Goal: Task Accomplishment & Management: Complete application form

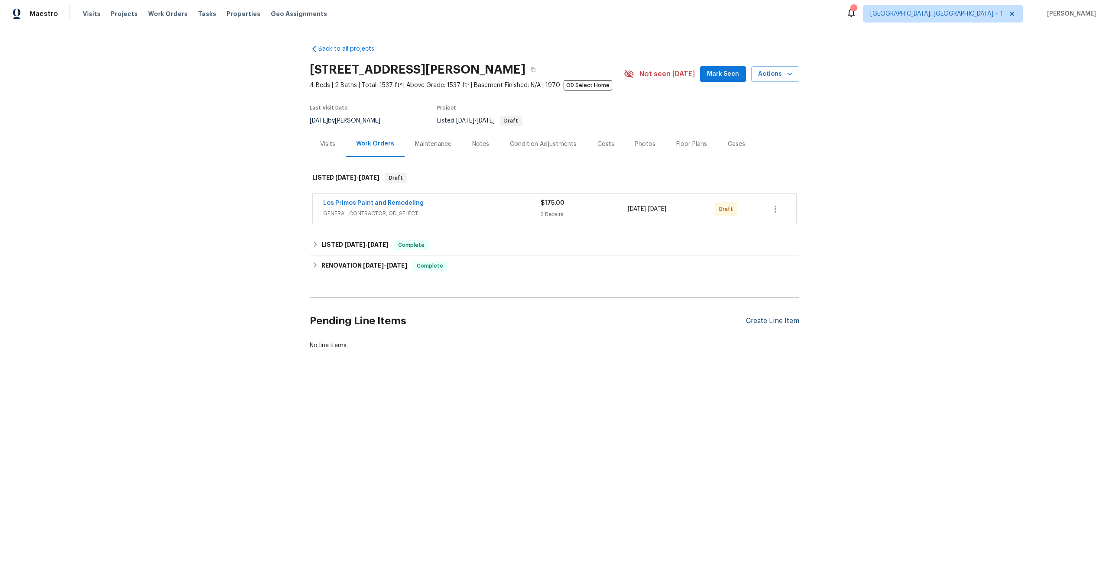
click at [775, 321] on div "Create Line Item" at bounding box center [772, 321] width 53 height 8
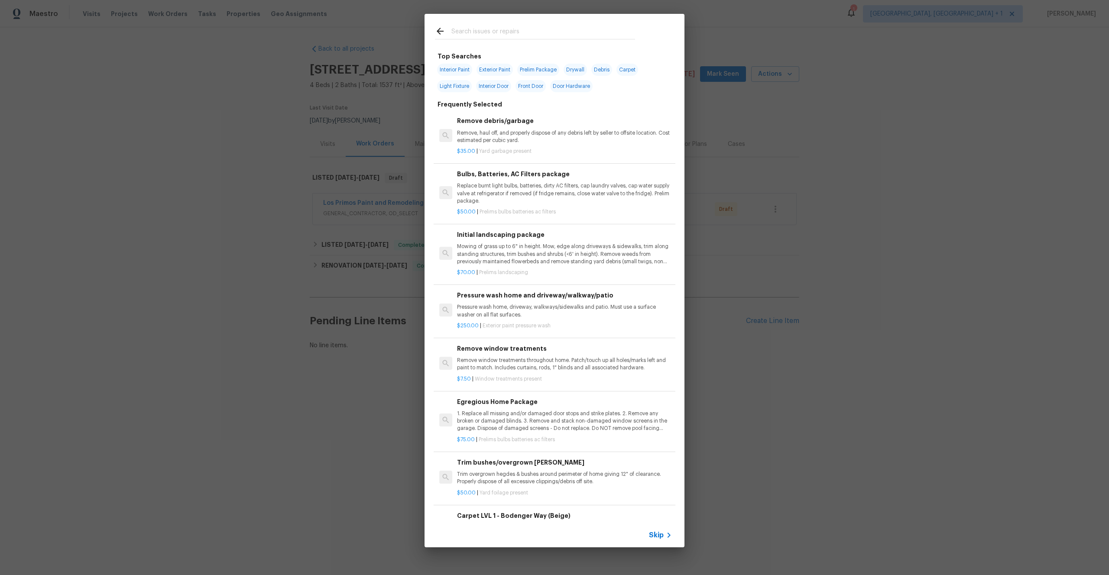
click at [661, 536] on span "Skip" at bounding box center [656, 535] width 15 height 9
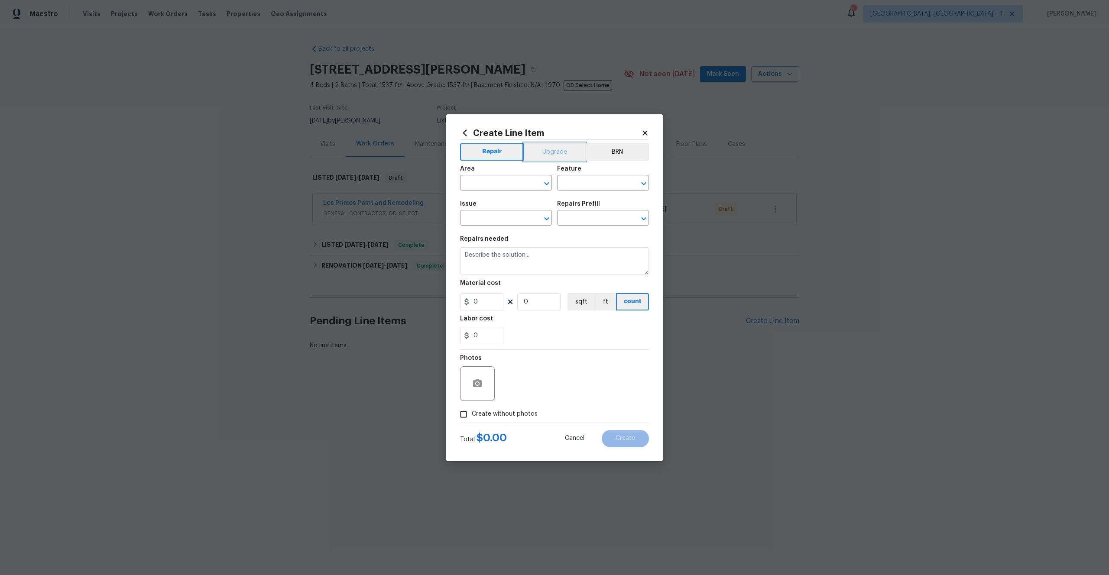
click at [551, 150] on button "Upgrade" at bounding box center [555, 151] width 62 height 17
click at [491, 155] on button "Repair" at bounding box center [491, 151] width 63 height 17
click at [544, 149] on button "Upgrade" at bounding box center [555, 151] width 62 height 17
click at [494, 150] on button "Repair" at bounding box center [491, 151] width 63 height 17
click at [545, 182] on icon "Open" at bounding box center [547, 184] width 10 height 10
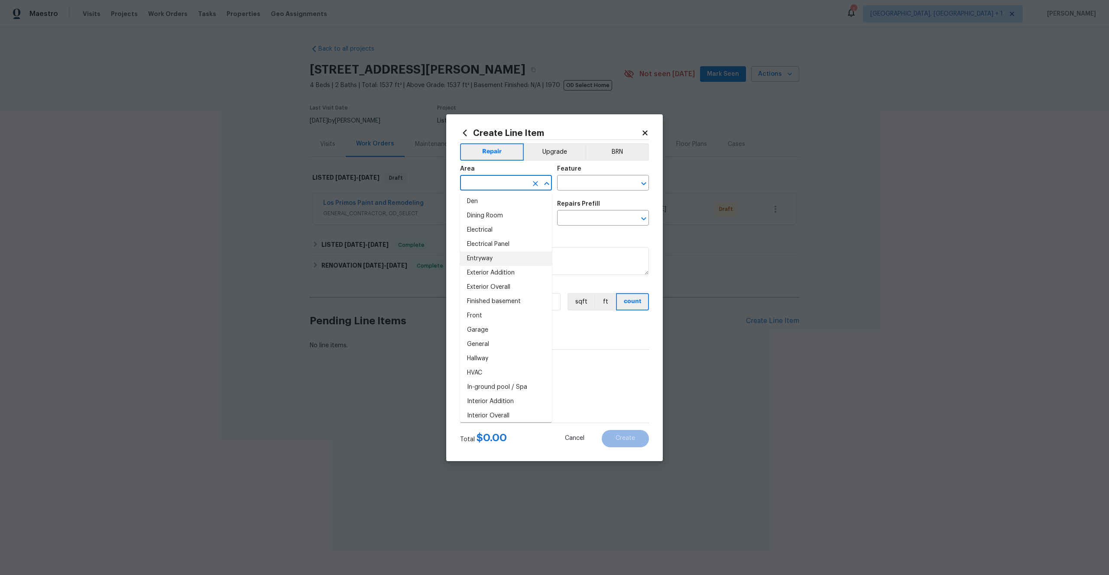
scroll to position [155, 0]
click at [503, 277] on li "Exterior Overall" at bounding box center [506, 277] width 92 height 14
type input "Exterior Overall"
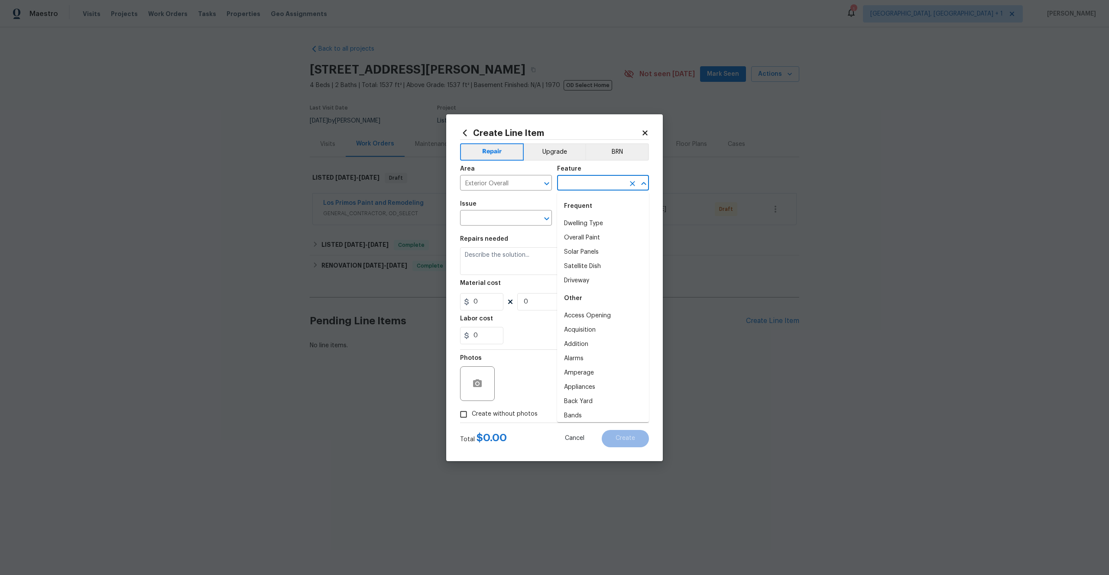
click at [576, 186] on input "text" at bounding box center [591, 183] width 68 height 13
click at [603, 260] on li "Overall" at bounding box center [603, 259] width 92 height 14
type input "Overall"
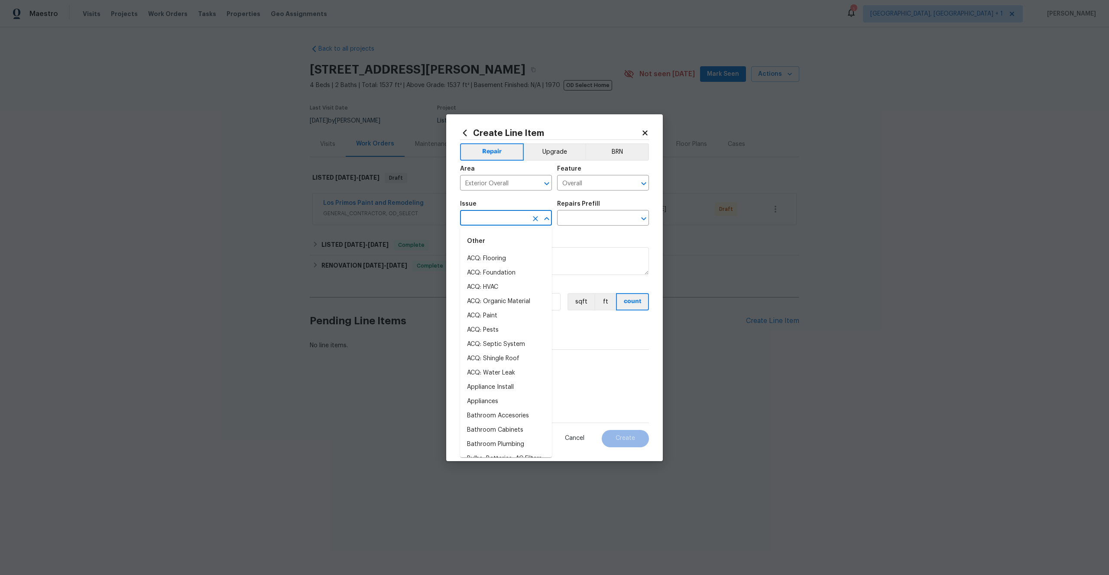
click at [508, 215] on input "text" at bounding box center [494, 218] width 68 height 13
click at [522, 273] on li "OD Select Scope" at bounding box center [506, 273] width 92 height 14
type input "OD Select Scope"
click at [582, 219] on input "text" at bounding box center [591, 218] width 68 height 13
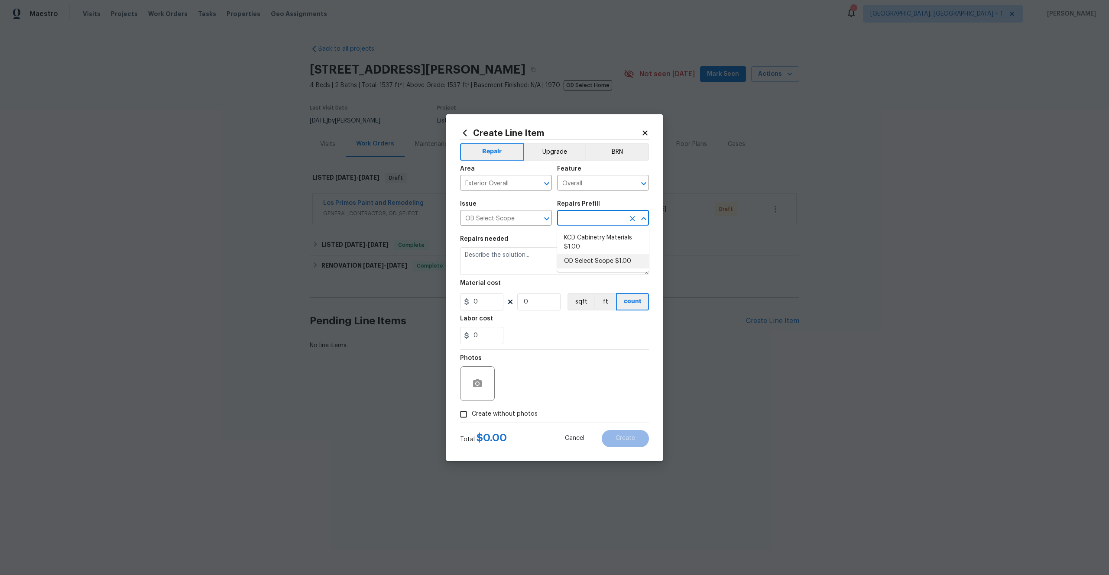
click at [594, 262] on li "OD Select Scope $1.00" at bounding box center [603, 261] width 92 height 14
type input "OD Select Scope $1.00"
type textarea "Refer to the agreed upon scope document for further details."
type input "1"
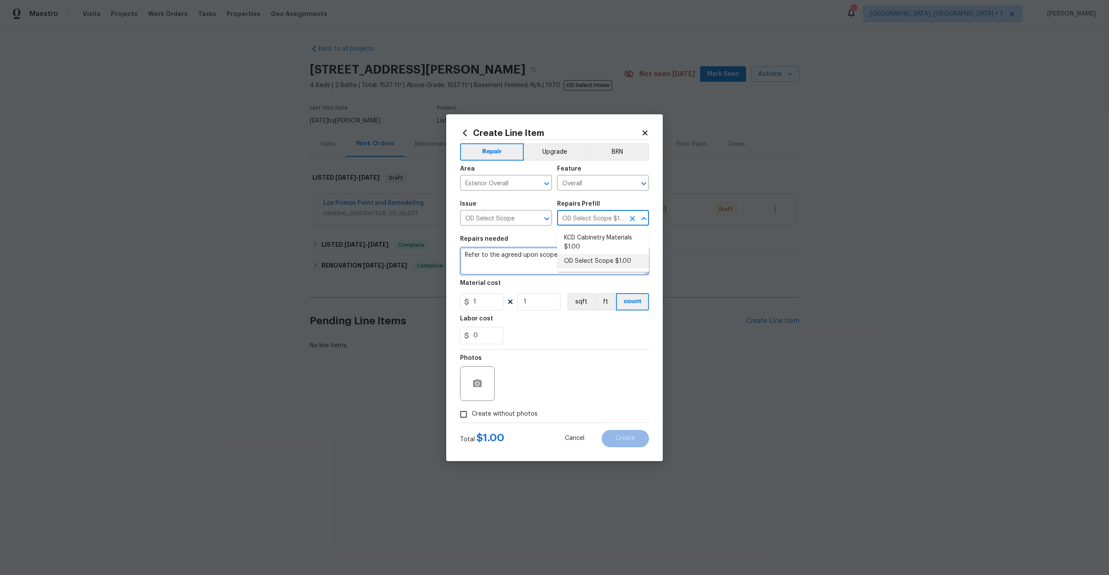
click at [521, 269] on textarea "Refer to the agreed upon scope document for further details." at bounding box center [554, 261] width 189 height 28
click at [526, 264] on textarea "Refer to the agreed upon scope document for further details." at bounding box center [554, 261] width 189 height 28
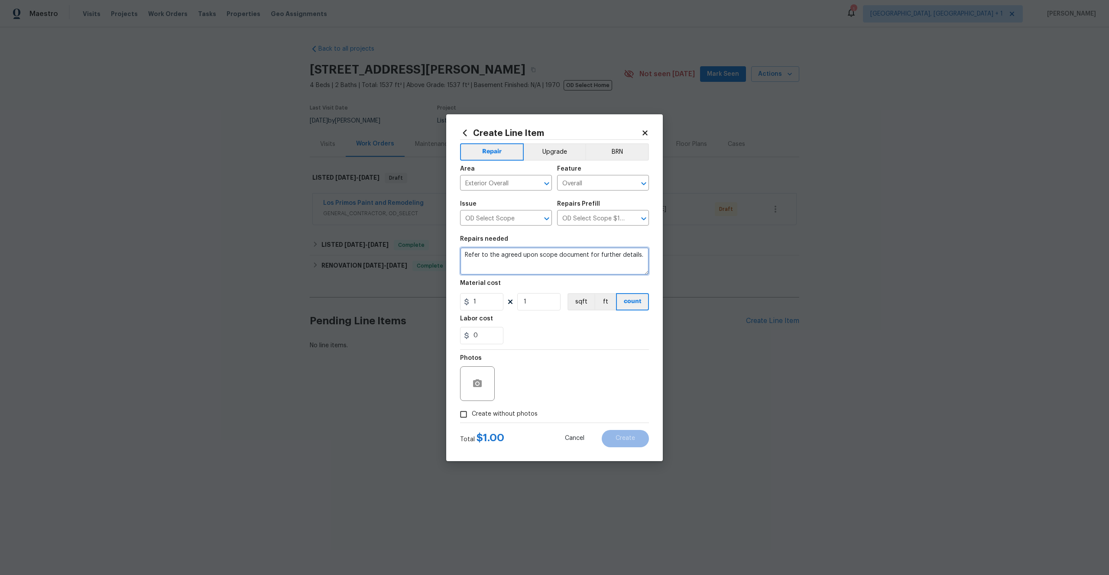
paste textarea "Work Order #1 -> Exterior Front -> Doorbell -> Replace doorbell with new"
type textarea "Work Order #1 -> Exterior Front -> Doorbell -> Replace doorbell with new"
click at [485, 301] on input "1" at bounding box center [481, 301] width 43 height 17
click at [540, 299] on input "1" at bounding box center [538, 301] width 43 height 17
click at [634, 301] on button "count" at bounding box center [632, 301] width 33 height 17
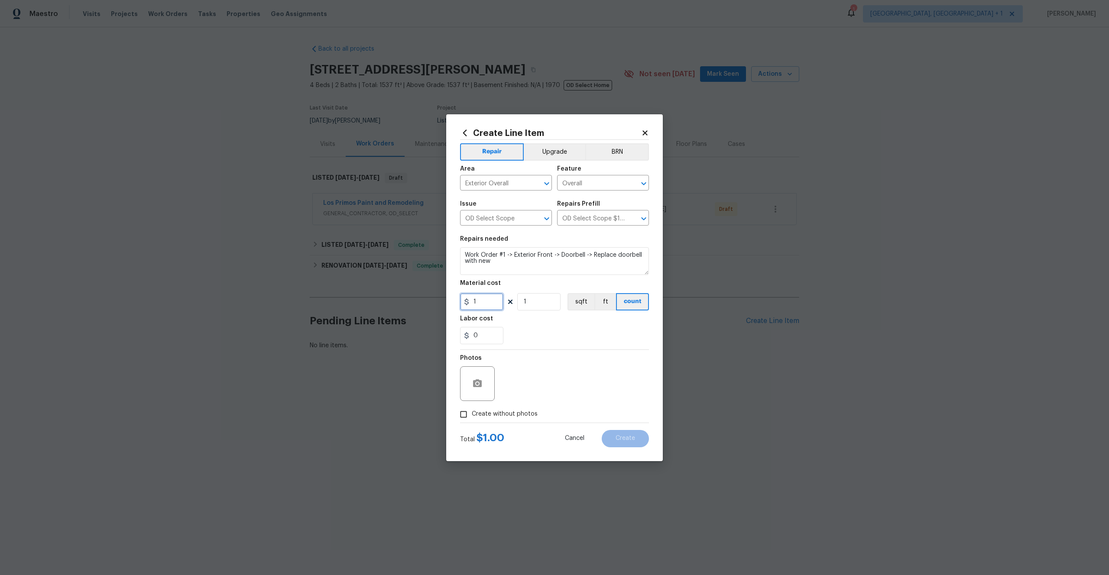
drag, startPoint x: 481, startPoint y: 302, endPoint x: 458, endPoint y: 301, distance: 22.6
click at [457, 301] on div "Create Line Item Repair Upgrade BRN Area Exterior Overall ​ Feature Overall ​ I…" at bounding box center [554, 287] width 217 height 347
type input "20"
click at [540, 331] on div "0" at bounding box center [554, 335] width 189 height 17
click at [523, 415] on span "Create without photos" at bounding box center [505, 414] width 66 height 9
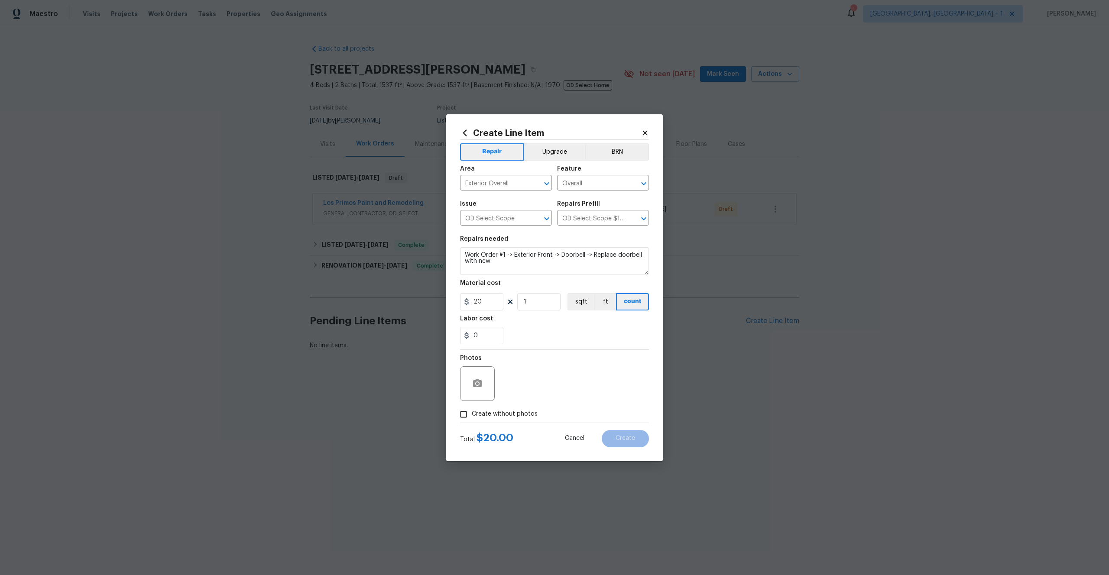
click at [472, 415] on input "Create without photos" at bounding box center [463, 414] width 16 height 16
checkbox input "true"
click at [544, 390] on textarea at bounding box center [575, 384] width 147 height 35
click at [634, 439] on span "Create" at bounding box center [626, 439] width 20 height 7
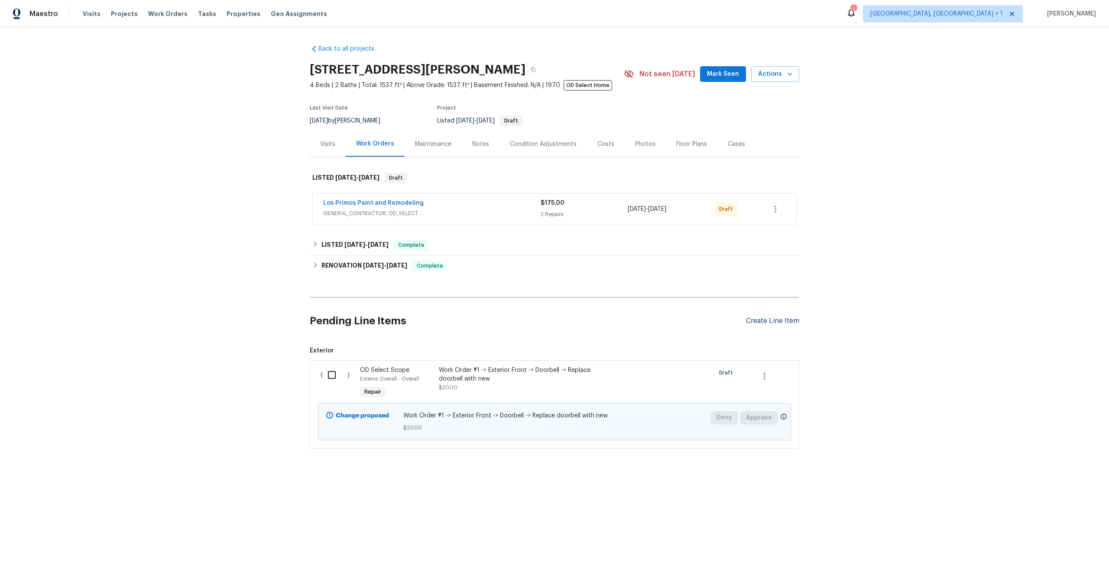
click at [768, 323] on div "Create Line Item" at bounding box center [772, 321] width 53 height 8
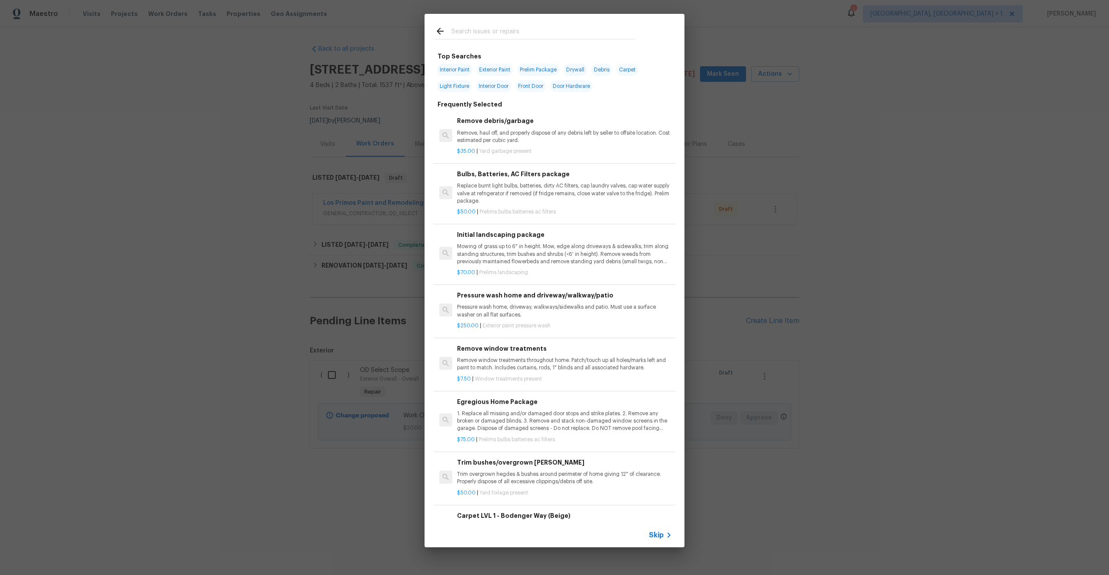
click at [662, 536] on span "Skip" at bounding box center [656, 535] width 15 height 9
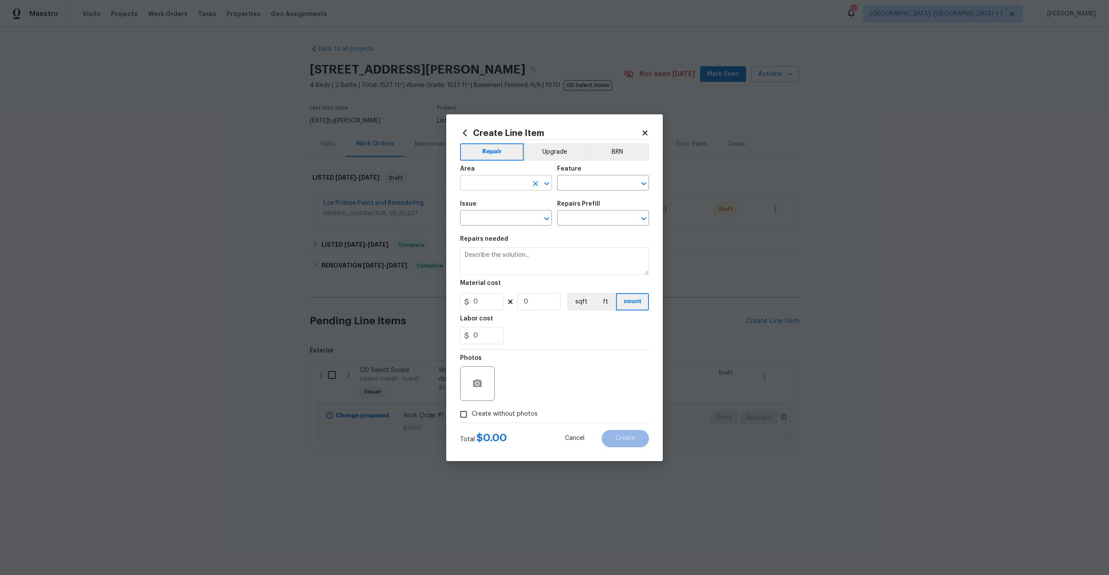
click at [501, 182] on input "text" at bounding box center [494, 183] width 68 height 13
drag, startPoint x: 498, startPoint y: 215, endPoint x: 519, endPoint y: 211, distance: 21.6
click at [498, 215] on li "Exterior Overall" at bounding box center [506, 217] width 92 height 14
type input "Exterior Overall"
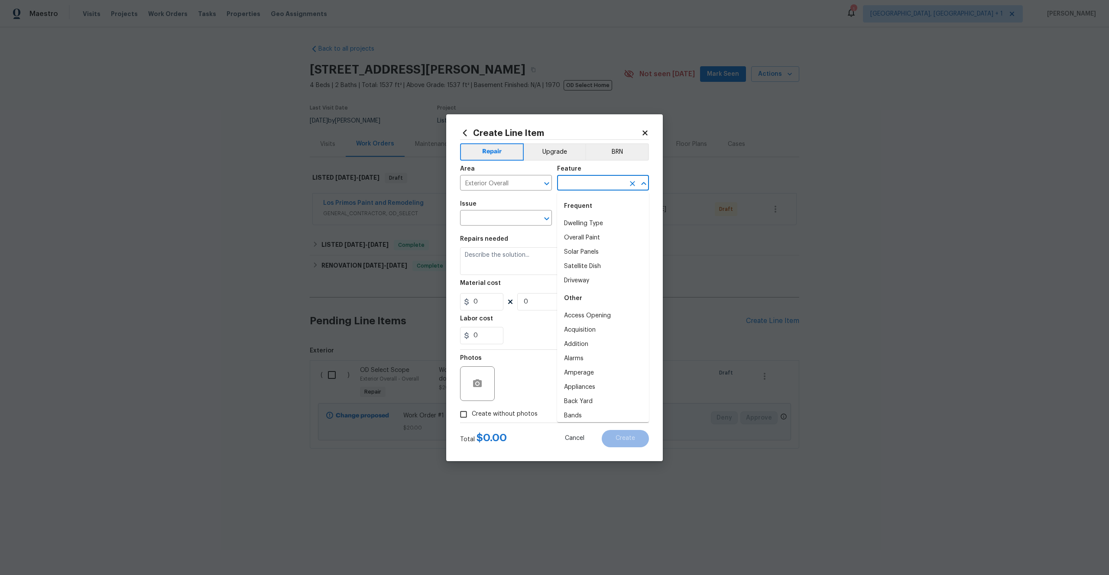
click at [599, 181] on input "text" at bounding box center [591, 183] width 68 height 13
click at [582, 258] on li "Overall" at bounding box center [603, 259] width 92 height 14
type input "Overall"
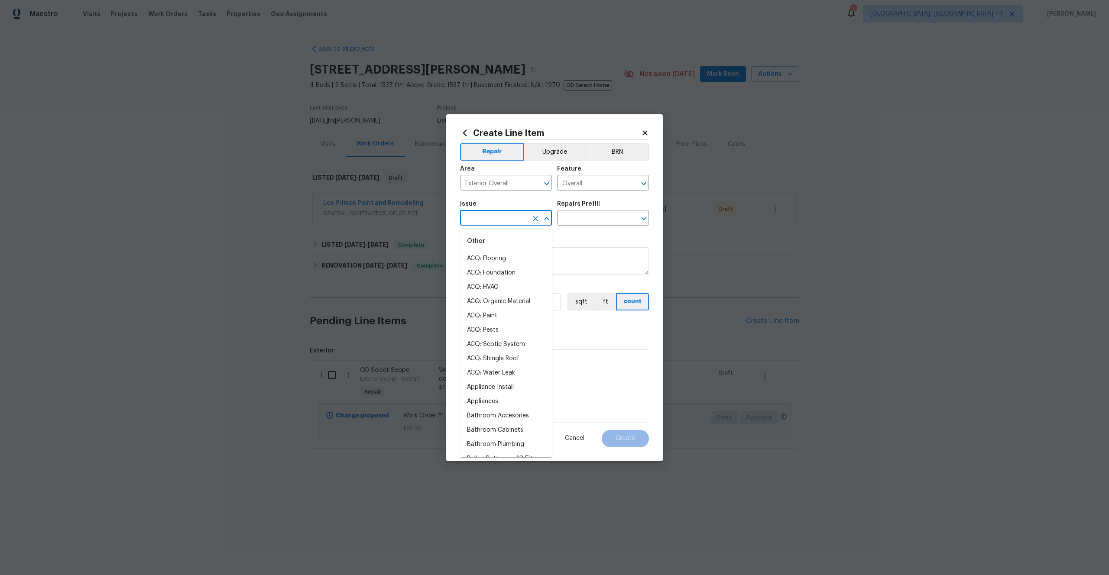
click at [505, 213] on input "text" at bounding box center [494, 218] width 68 height 13
click at [508, 255] on li "OD Select Scope" at bounding box center [506, 259] width 92 height 14
type input "OD Select Scope"
click at [575, 215] on input "text" at bounding box center [591, 218] width 68 height 13
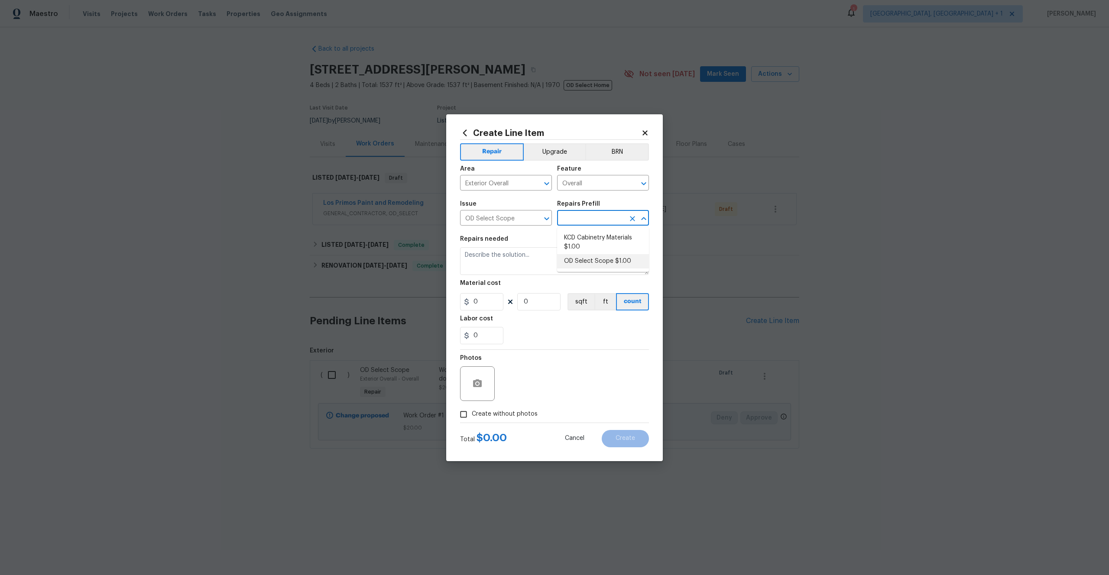
click at [585, 261] on li "OD Select Scope $1.00" at bounding box center [603, 261] width 92 height 14
type input "OD Select Scope $1.00"
type textarea "Refer to the agreed upon scope document for further details."
type input "1"
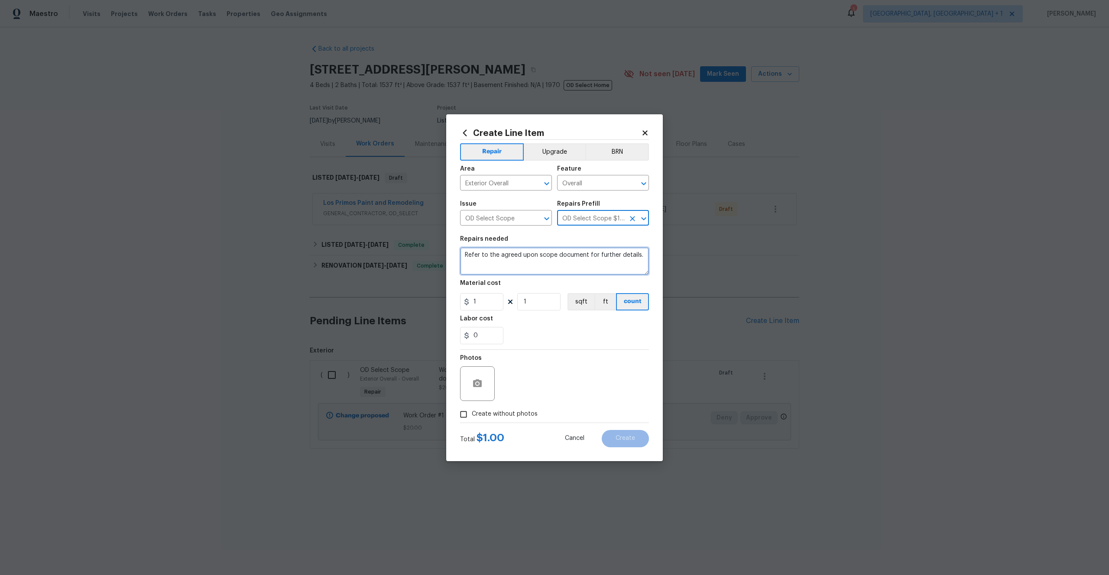
click at [576, 253] on textarea "Refer to the agreed upon scope document for further details." at bounding box center [554, 261] width 189 height 28
paste textarea "Work Order #1 -> Exterior Front -> Front Door -> Install new welcome mat at end…"
click at [566, 262] on textarea "Work Order #1 -> Exterior Front -> Front Door -> Install new welcome mat at end…" at bounding box center [554, 261] width 189 height 28
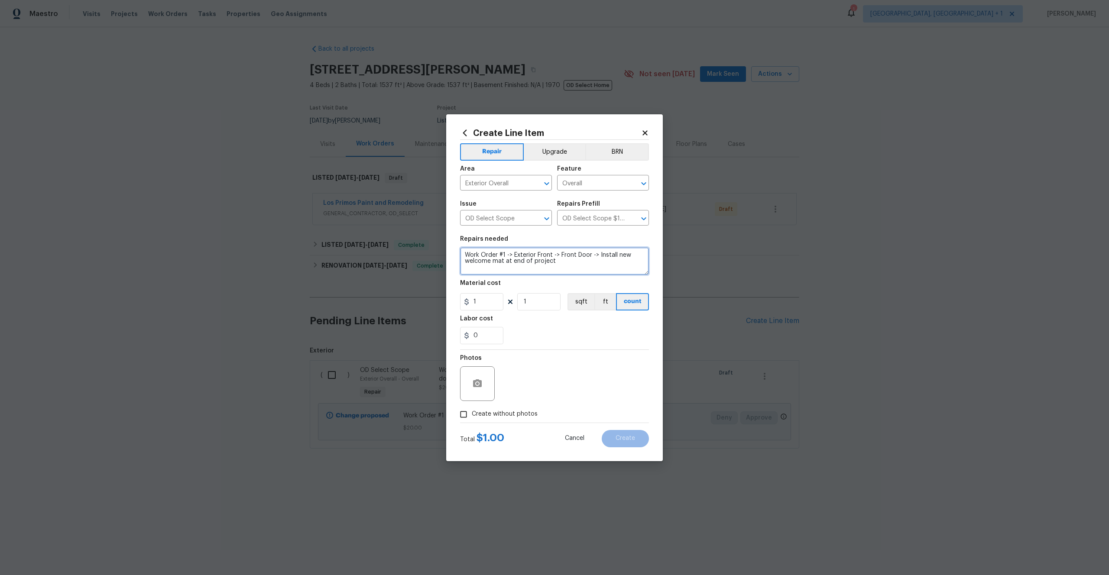
drag, startPoint x: 558, startPoint y: 260, endPoint x: 465, endPoint y: 252, distance: 94.0
click at [437, 249] on div "Create Line Item Repair Upgrade BRN Area Exterior Overall ​ Feature Overall ​ I…" at bounding box center [554, 287] width 1109 height 575
drag, startPoint x: 544, startPoint y: 258, endPoint x: 569, endPoint y: 258, distance: 24.7
click at [544, 258] on textarea "Work Order #1 -> Exterior Front -> Front Door -> Install new welcome mat at end…" at bounding box center [554, 261] width 189 height 28
drag, startPoint x: 570, startPoint y: 262, endPoint x: 456, endPoint y: 247, distance: 114.5
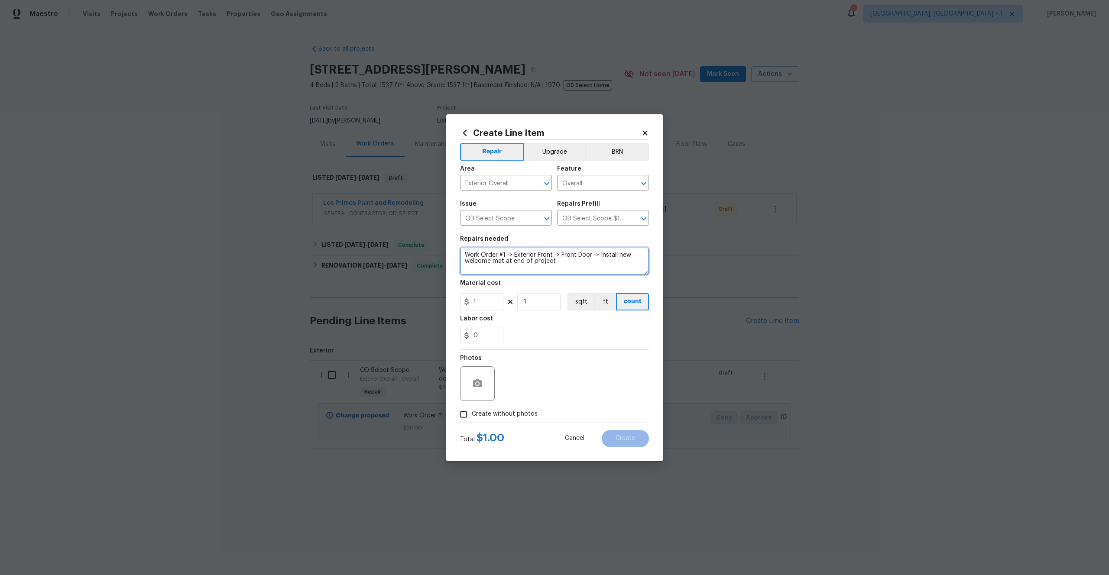
click at [456, 247] on div "Create Line Item Repair Upgrade BRN Area Exterior Overall ​ Feature Overall ​ I…" at bounding box center [554, 287] width 217 height 347
click at [561, 266] on textarea "Work Order #1 -> Exterior Front -> Front Door -> Install new welcome mat at end…" at bounding box center [554, 261] width 189 height 28
drag, startPoint x: 540, startPoint y: 262, endPoint x: 479, endPoint y: 253, distance: 61.4
click at [456, 253] on div "Create Line Item Repair Upgrade BRN Area Exterior Overall ​ Feature Overall ​ I…" at bounding box center [554, 287] width 217 height 347
type textarea "Work Order #1 -> Exterior Front -> Front Door -> Install new welcome mat at end…"
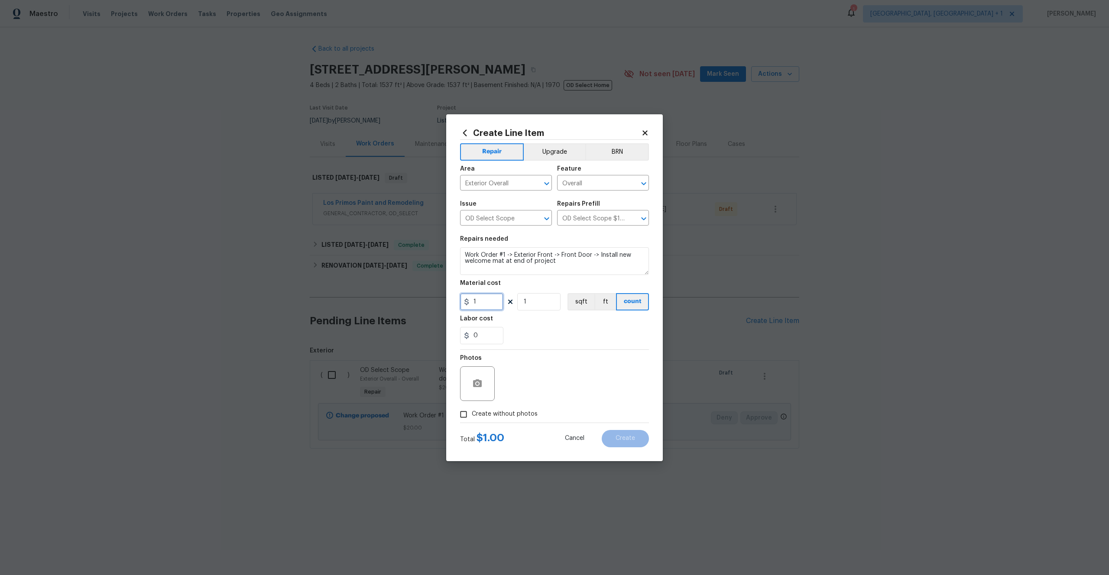
click at [499, 302] on input "1" at bounding box center [481, 301] width 43 height 17
drag, startPoint x: 525, startPoint y: 305, endPoint x: 629, endPoint y: 306, distance: 104.0
click at [526, 305] on input "1" at bounding box center [538, 301] width 43 height 17
drag, startPoint x: 654, startPoint y: 306, endPoint x: 584, endPoint y: 301, distance: 70.4
click at [653, 306] on div "Create Line Item Repair Upgrade BRN Area Exterior Overall ​ Feature Overall ​ I…" at bounding box center [554, 287] width 217 height 347
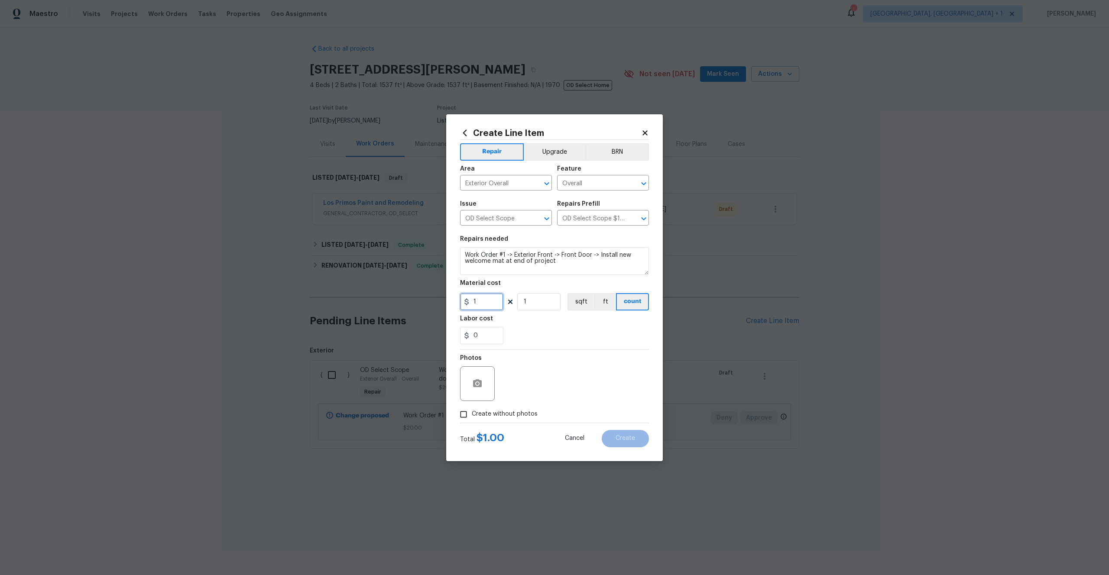
drag, startPoint x: 490, startPoint y: 302, endPoint x: 454, endPoint y: 300, distance: 36.5
click at [454, 300] on div "Create Line Item Repair Upgrade BRN Area Exterior Overall ​ Feature Overall ​ I…" at bounding box center [554, 287] width 217 height 347
type input "40"
click at [555, 384] on div "Photos" at bounding box center [554, 378] width 189 height 56
drag, startPoint x: 510, startPoint y: 415, endPoint x: 532, endPoint y: 406, distance: 23.3
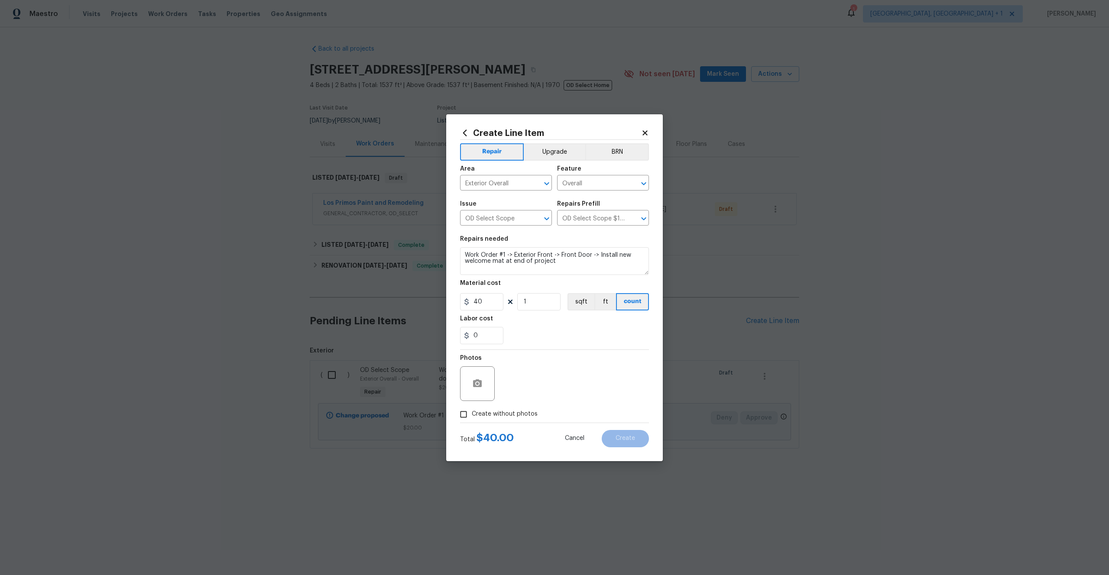
click at [510, 415] on span "Create without photos" at bounding box center [505, 414] width 66 height 9
click at [495, 410] on span "Create without photos" at bounding box center [505, 414] width 66 height 9
click at [472, 410] on input "Create without photos" at bounding box center [463, 414] width 16 height 16
checkbox input "true"
click at [547, 383] on textarea at bounding box center [575, 384] width 147 height 35
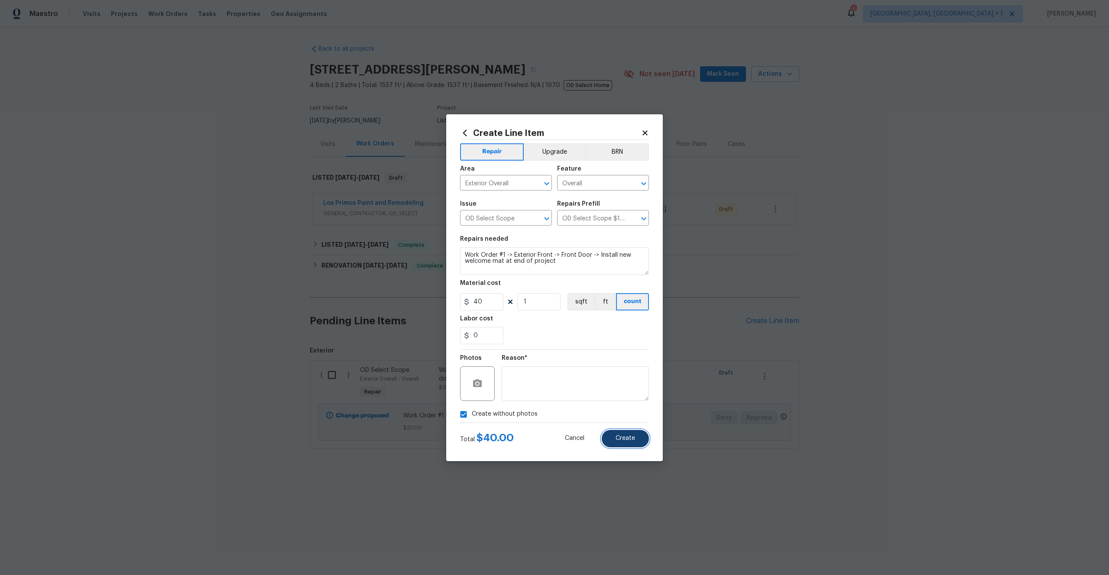
click at [627, 435] on button "Create" at bounding box center [625, 438] width 47 height 17
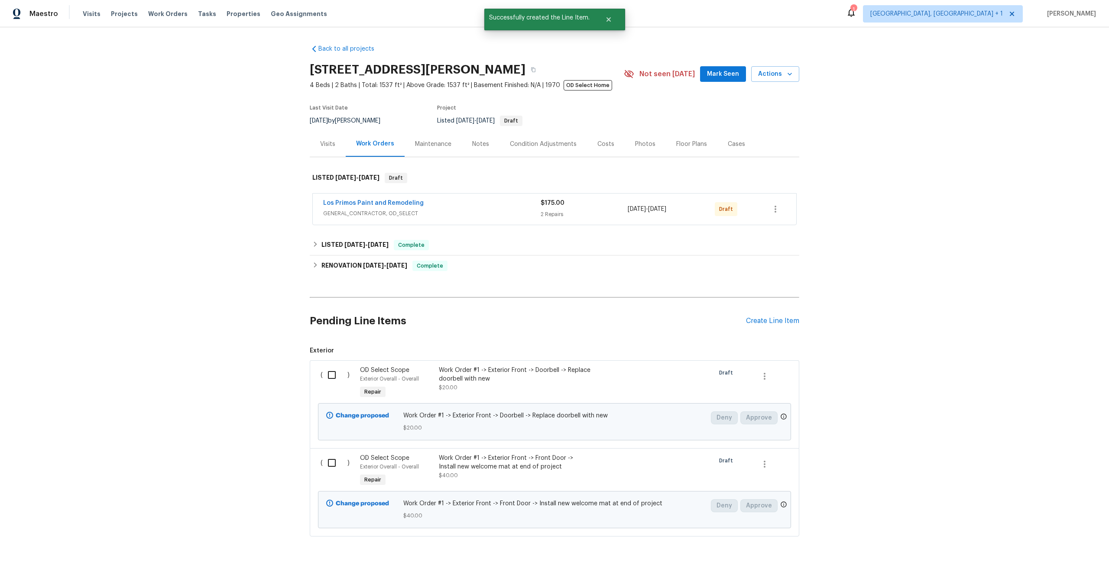
scroll to position [20, 0]
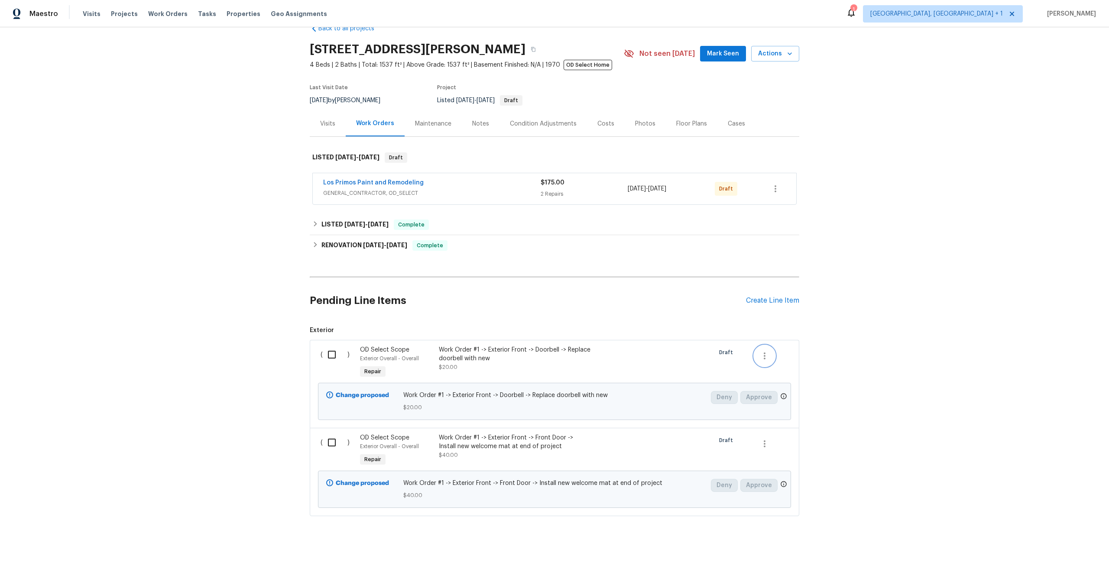
click at [766, 358] on icon "button" at bounding box center [765, 356] width 10 height 10
click at [780, 354] on li "Cancel" at bounding box center [770, 356] width 33 height 14
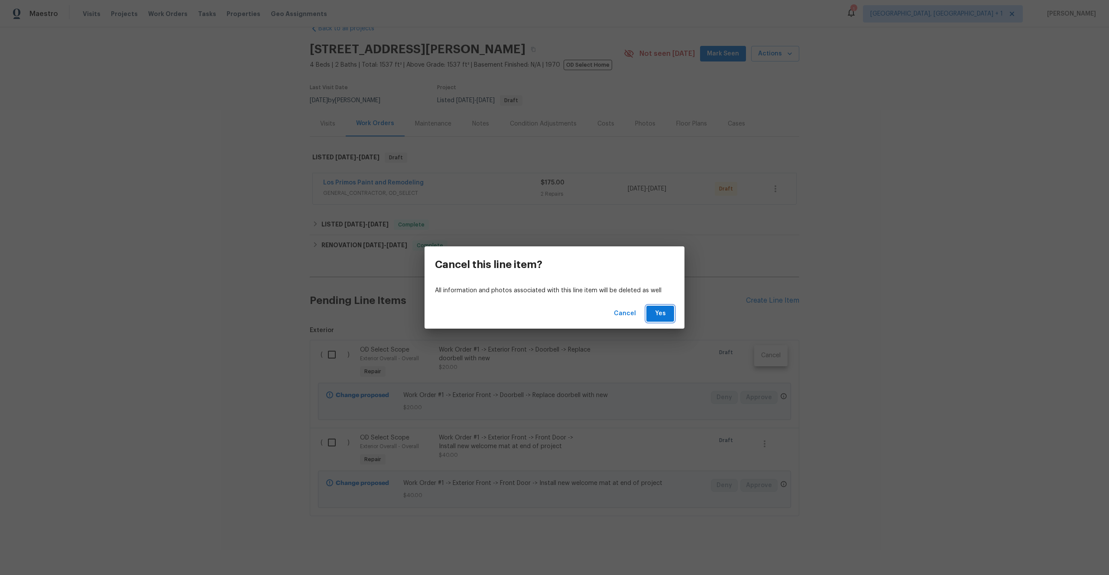
click at [668, 316] on button "Yes" at bounding box center [661, 314] width 28 height 16
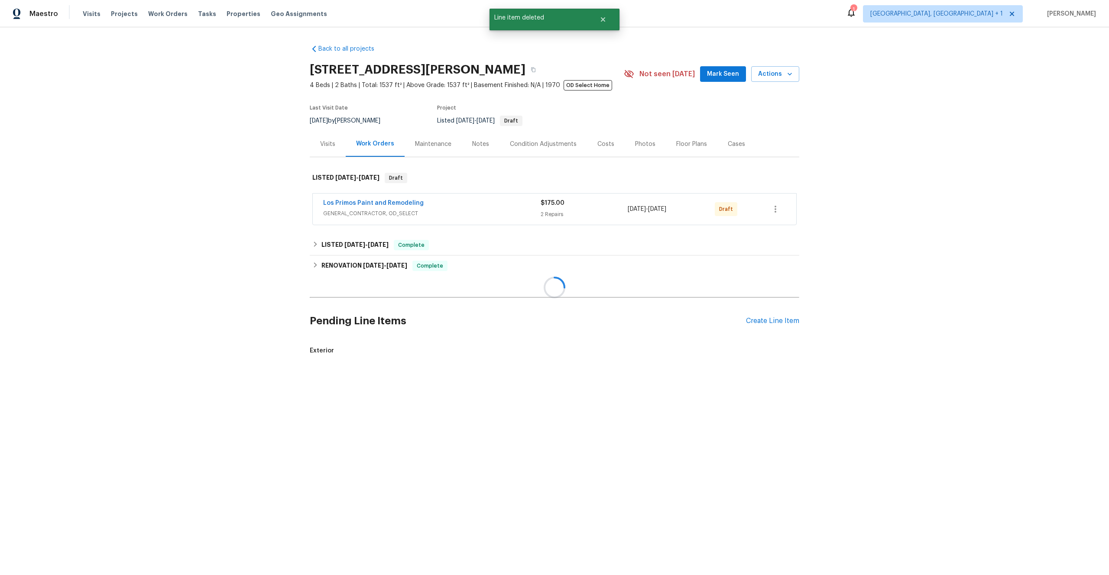
scroll to position [0, 0]
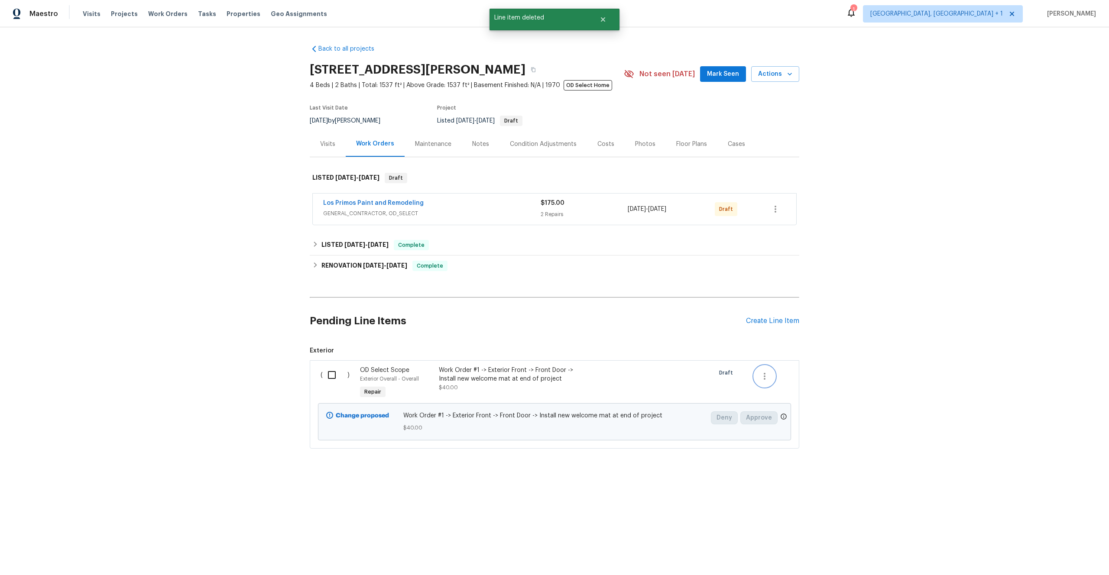
click at [766, 375] on icon "button" at bounding box center [765, 376] width 10 height 10
click at [768, 374] on li "Cancel" at bounding box center [770, 376] width 33 height 14
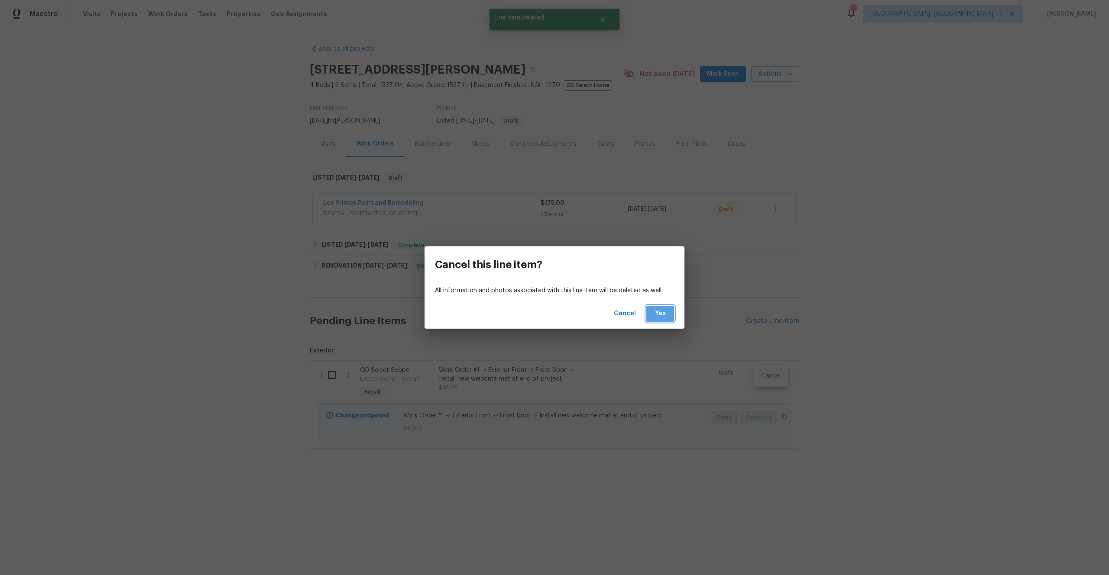
drag, startPoint x: 658, startPoint y: 313, endPoint x: 663, endPoint y: 313, distance: 4.8
click at [659, 313] on span "Yes" at bounding box center [660, 314] width 14 height 11
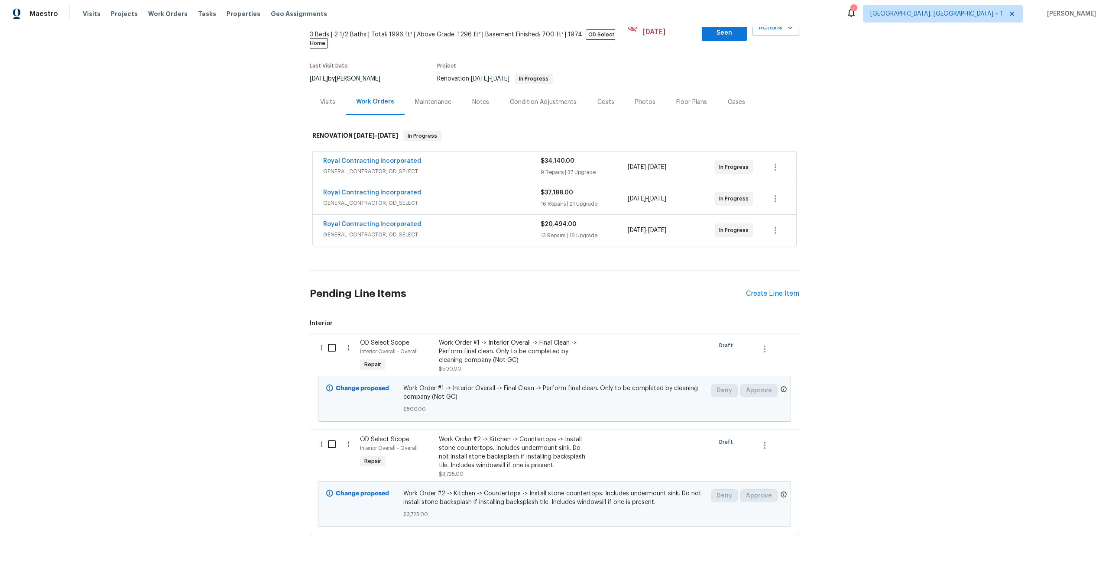
scroll to position [61, 0]
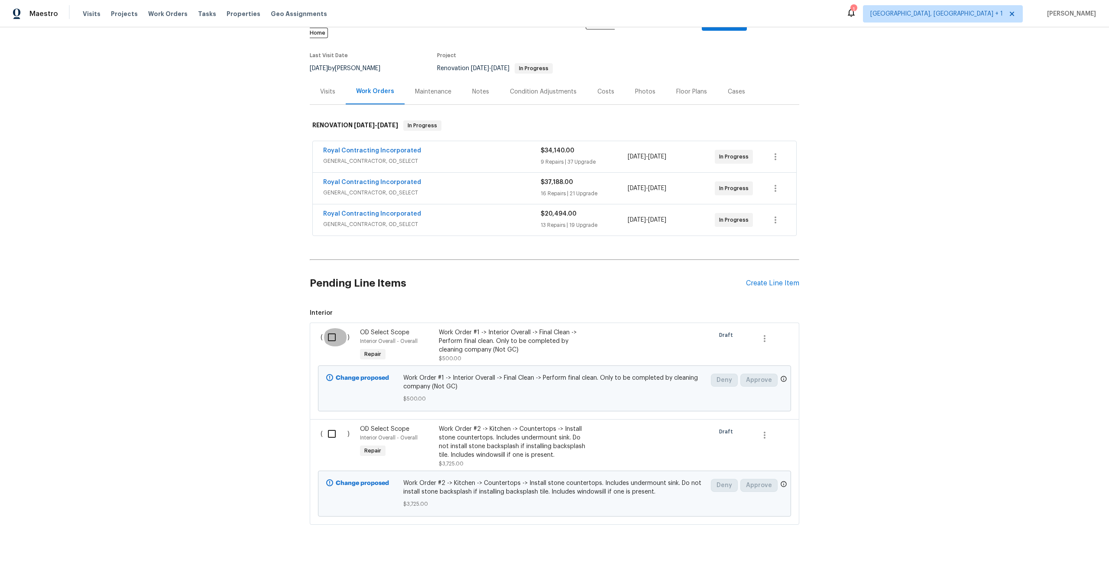
drag, startPoint x: 332, startPoint y: 331, endPoint x: 333, endPoint y: 348, distance: 17.4
click at [332, 331] on input "checkbox" at bounding box center [335, 337] width 25 height 18
checkbox input "true"
click at [332, 425] on input "checkbox" at bounding box center [335, 434] width 25 height 18
checkbox input "true"
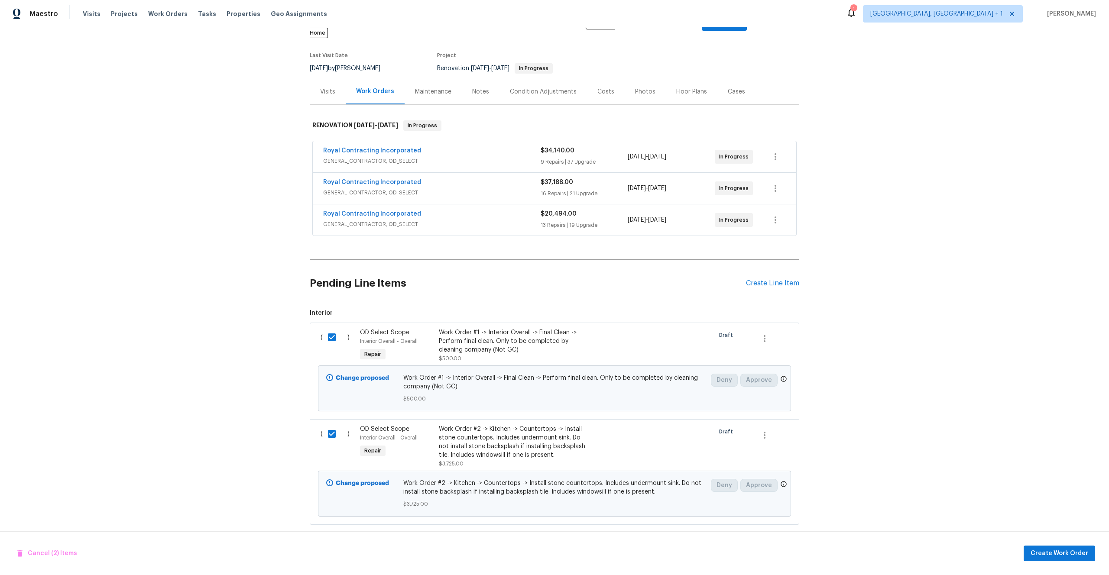
click at [329, 328] on input "checkbox" at bounding box center [335, 337] width 25 height 18
checkbox input "false"
click at [333, 426] on input "checkbox" at bounding box center [335, 434] width 25 height 18
drag, startPoint x: 334, startPoint y: 423, endPoint x: 332, endPoint y: 397, distance: 27.0
click at [334, 425] on input "checkbox" at bounding box center [335, 434] width 25 height 18
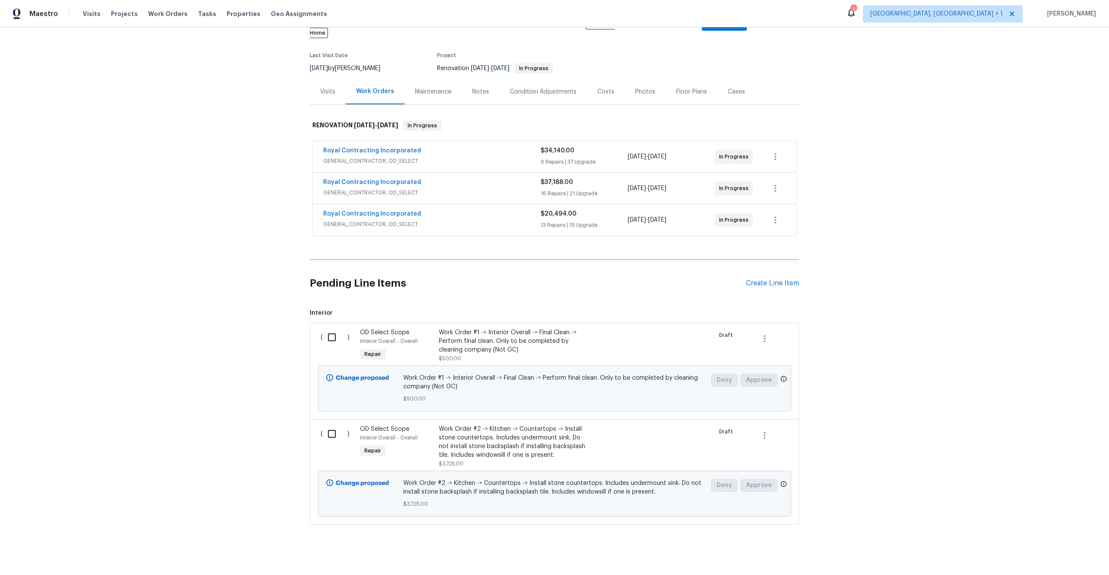
checkbox input "true"
drag, startPoint x: 332, startPoint y: 329, endPoint x: 340, endPoint y: 328, distance: 7.8
click at [334, 329] on input "checkbox" at bounding box center [335, 337] width 25 height 18
click at [335, 331] on input "checkbox" at bounding box center [335, 337] width 25 height 18
checkbox input "false"
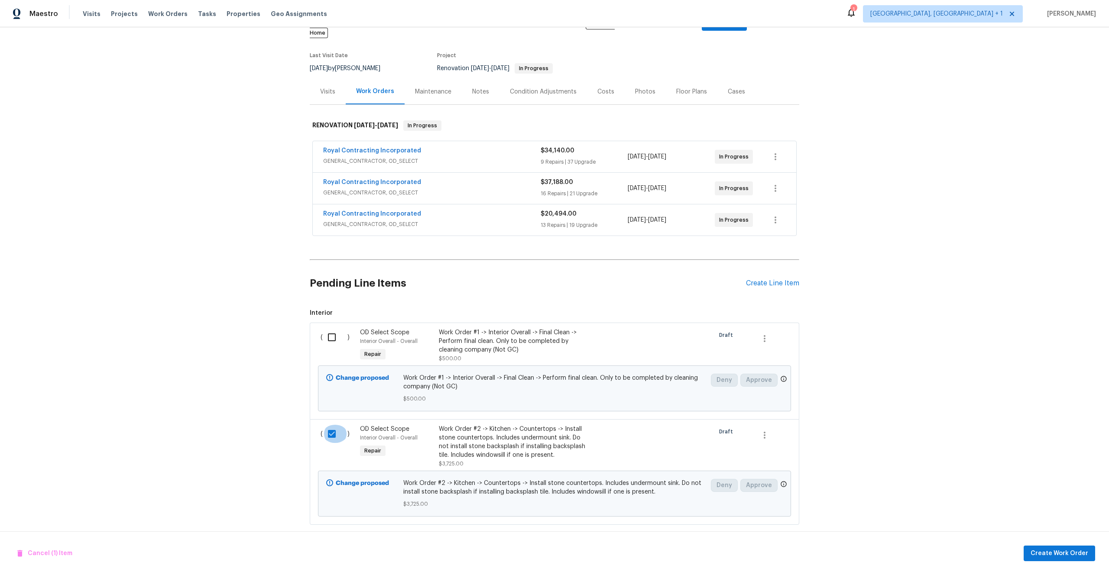
click at [332, 427] on input "checkbox" at bounding box center [335, 434] width 25 height 18
checkbox input "false"
click at [330, 328] on input "checkbox" at bounding box center [335, 337] width 25 height 18
checkbox input "true"
click at [330, 425] on input "checkbox" at bounding box center [335, 434] width 25 height 18
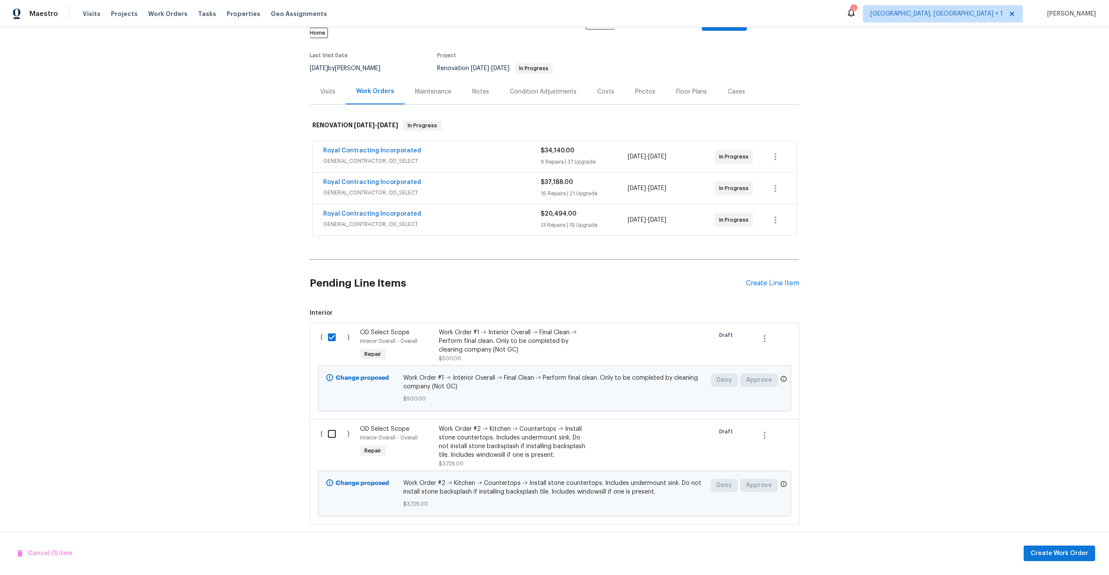
checkbox input "true"
click at [903, 415] on div "Back to all projects 10103 Meredith Ave, Silver Spring, MD 20910 3 Beds | 2 1/2…" at bounding box center [554, 301] width 1109 height 548
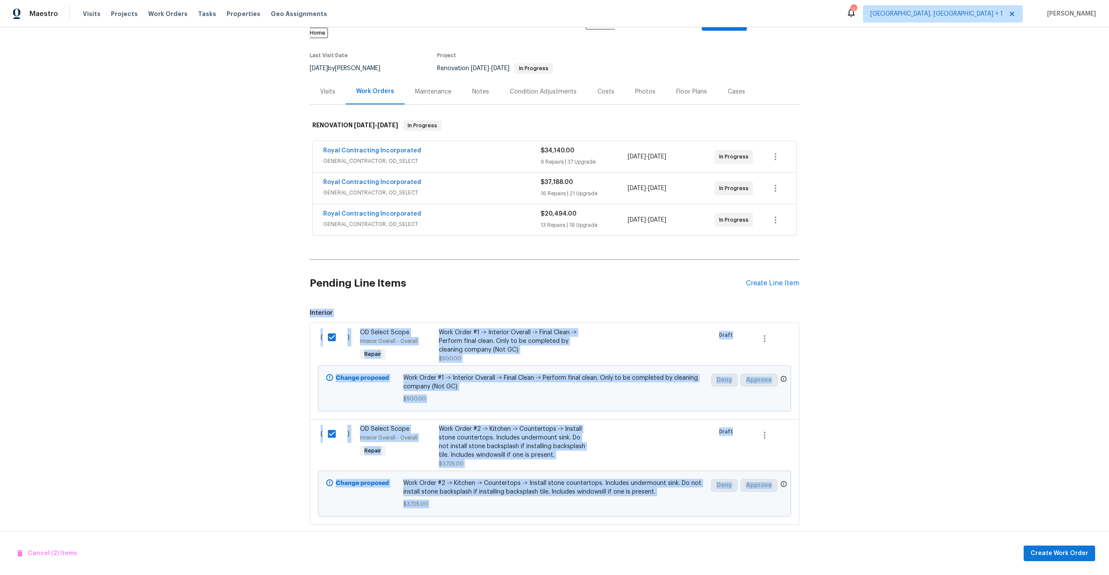
drag, startPoint x: 295, startPoint y: 299, endPoint x: 840, endPoint y: 507, distance: 583.9
click at [840, 507] on div "Back to all projects 10103 Meredith Ave, Silver Spring, MD 20910 3 Beds | 2 1/2…" at bounding box center [554, 301] width 1109 height 548
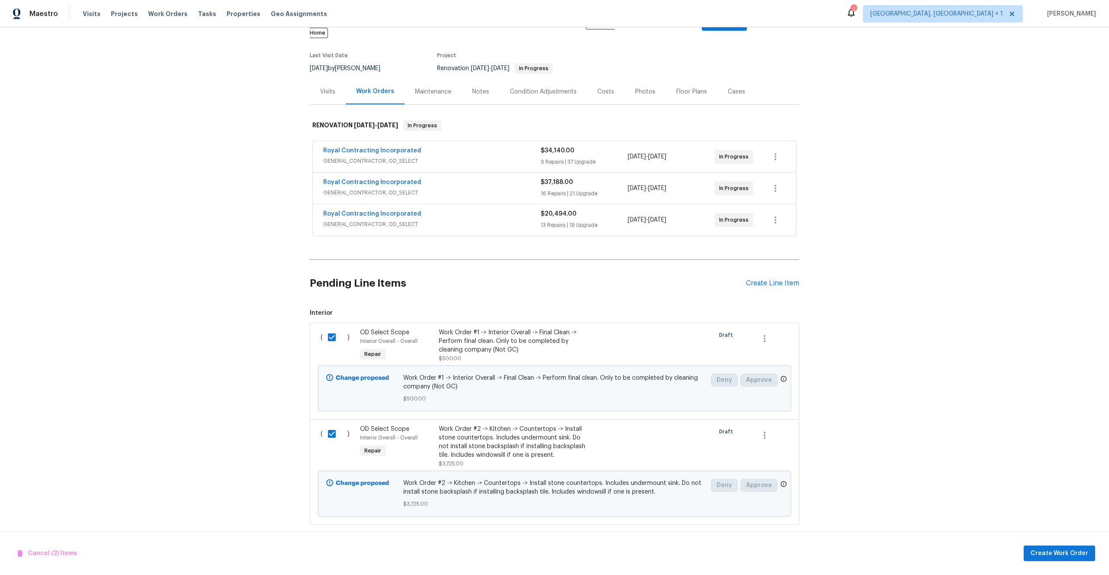
click at [388, 295] on section "Pending Line Items Create Line Item Interior ( ) OD Select Scope Interior Overa…" at bounding box center [555, 394] width 490 height 262
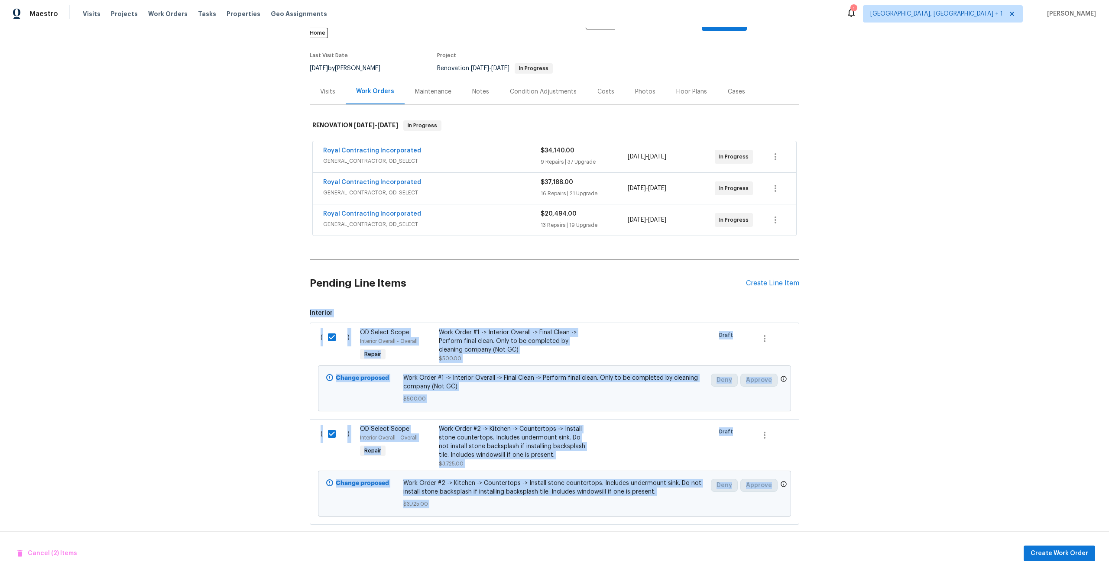
drag, startPoint x: 297, startPoint y: 300, endPoint x: 842, endPoint y: 508, distance: 583.5
click at [842, 508] on div "Back to all projects 10103 Meredith Ave, Silver Spring, MD 20910 3 Beds | 2 1/2…" at bounding box center [554, 301] width 1109 height 548
copy span "Interior ( ) OD Select Scope Interior Overall - Overall Repair Work Order #1 ->…"
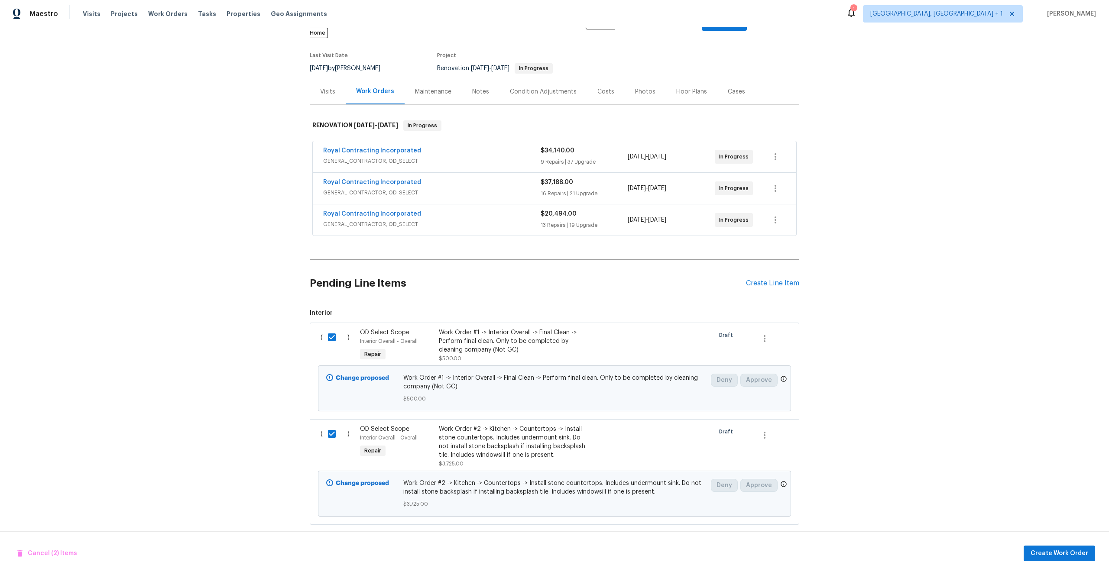
drag, startPoint x: 635, startPoint y: 298, endPoint x: 685, endPoint y: 301, distance: 49.9
click at [636, 298] on section "Pending Line Items Create Line Item Interior ( ) OD Select Scope Interior Overa…" at bounding box center [555, 394] width 490 height 262
click at [764, 334] on icon "button" at bounding box center [765, 339] width 10 height 10
drag, startPoint x: 893, startPoint y: 315, endPoint x: 895, endPoint y: 289, distance: 26.9
click at [893, 315] on div at bounding box center [554, 287] width 1109 height 575
